Goal: Task Accomplishment & Management: Manage account settings

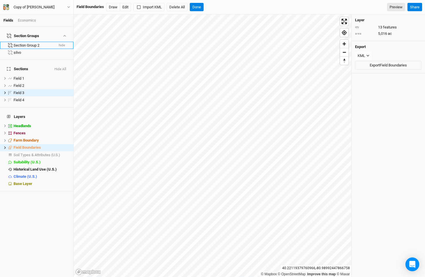
click at [34, 43] on div "Section Group 2" at bounding box center [34, 45] width 40 height 5
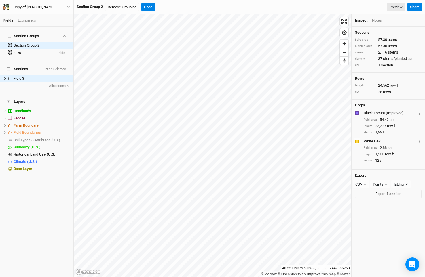
click at [33, 50] on div "silvo" at bounding box center [34, 52] width 40 height 5
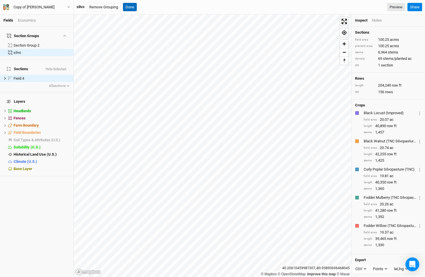
click at [129, 8] on button "Done" at bounding box center [130, 7] width 14 height 9
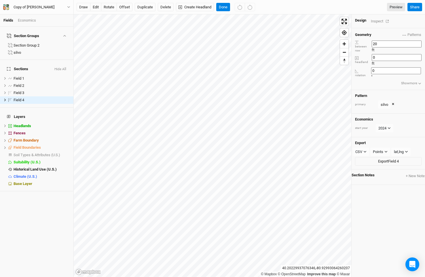
click at [375, 18] on div "Inspect" at bounding box center [381, 21] width 20 height 7
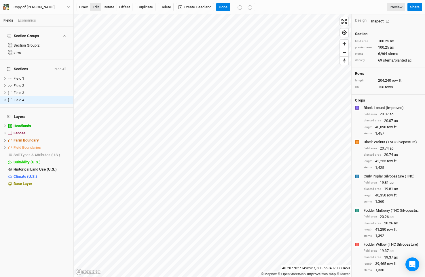
click at [95, 6] on button "edit" at bounding box center [95, 7] width 11 height 9
click at [166, 11] on button "Delete" at bounding box center [166, 7] width 16 height 9
click at [171, 9] on button "Confirm" at bounding box center [170, 7] width 18 height 9
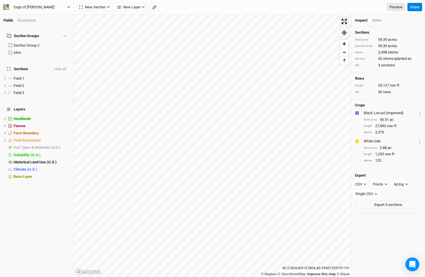
click at [45, 7] on button "Copy of [PERSON_NAME]" at bounding box center [37, 7] width 68 height 6
click at [45, 22] on button "Project Settings" at bounding box center [47, 23] width 45 height 7
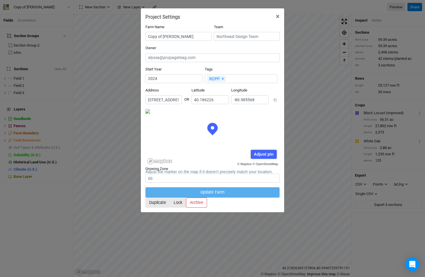
scroll to position [29, 67]
click at [172, 95] on input "[STREET_ADDRESS][US_STATE]" at bounding box center [163, 99] width 37 height 9
click at [277, 17] on span "×" at bounding box center [278, 16] width 4 height 8
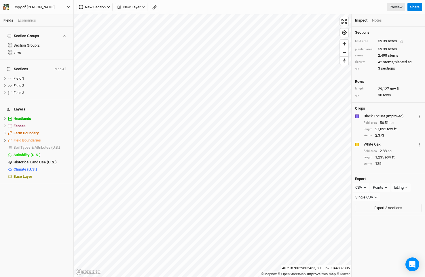
click at [40, 6] on div "Copy of [PERSON_NAME]" at bounding box center [34, 7] width 50 height 6
click at [45, 21] on button "Project Settings" at bounding box center [47, 23] width 45 height 7
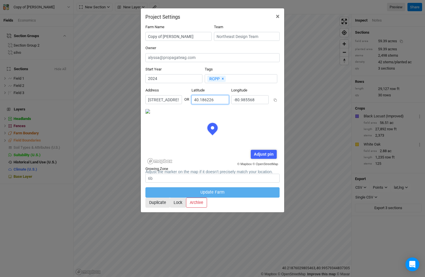
click at [215, 95] on input "40.186226" at bounding box center [209, 99] width 37 height 9
click at [252, 95] on input "-80.985568" at bounding box center [249, 99] width 37 height 9
click at [255, 95] on input "-80.985568" at bounding box center [249, 99] width 37 height 9
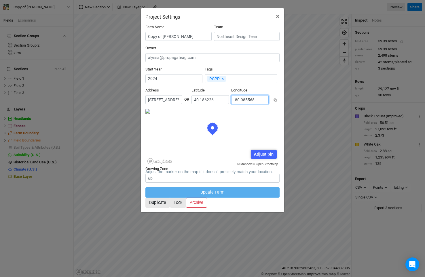
click at [255, 95] on input "-80.985568" at bounding box center [249, 99] width 37 height 9
click at [278, 20] on div "Farm Name Copy of [PERSON_NAME] Team Owner Start Year [DATE] Tags RCPP × Remove…" at bounding box center [212, 116] width 143 height 193
click at [277, 18] on span "×" at bounding box center [278, 16] width 4 height 8
